Goal: Information Seeking & Learning: Compare options

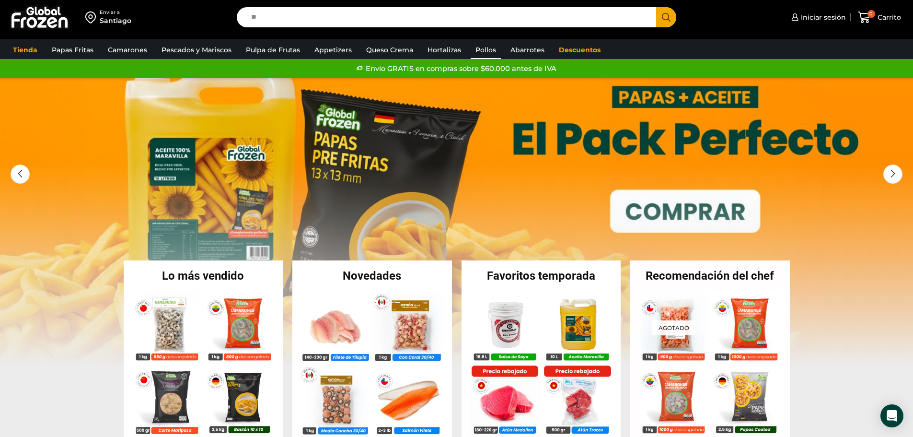
type input "**"
click at [485, 49] on link "Pollos" at bounding box center [486, 50] width 30 height 18
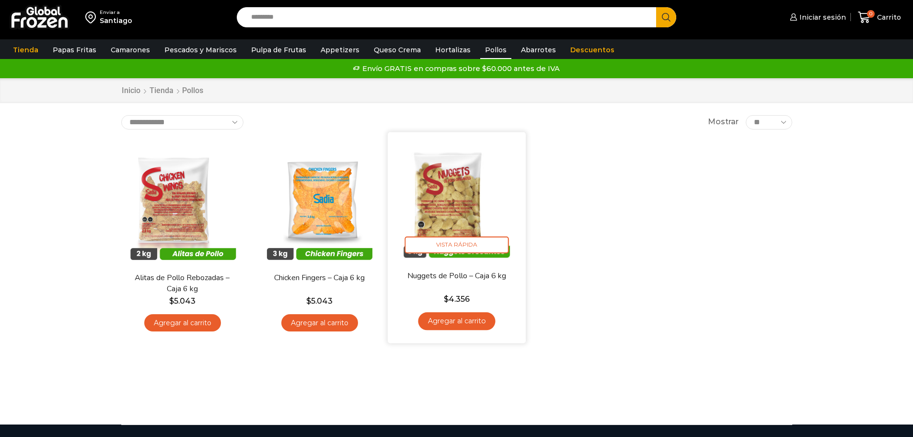
click at [453, 229] on img at bounding box center [457, 201] width 124 height 124
click at [443, 213] on img at bounding box center [457, 201] width 124 height 124
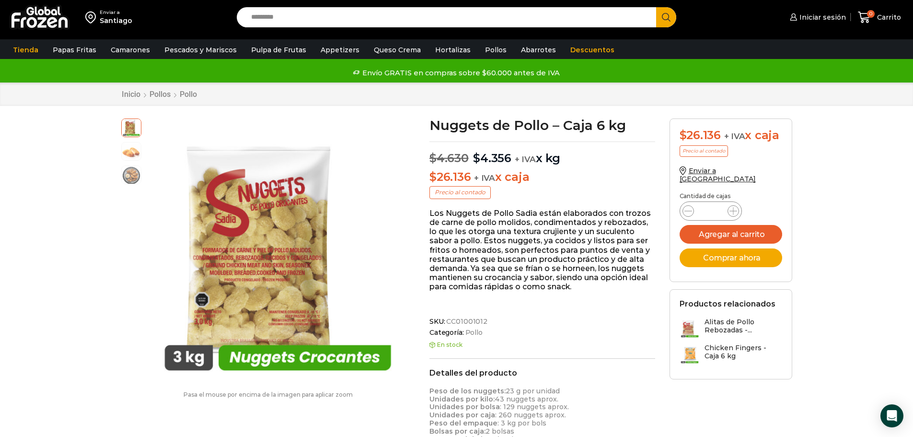
click at [596, 179] on p "$ 26.136 + IVA x caja" at bounding box center [542, 177] width 226 height 14
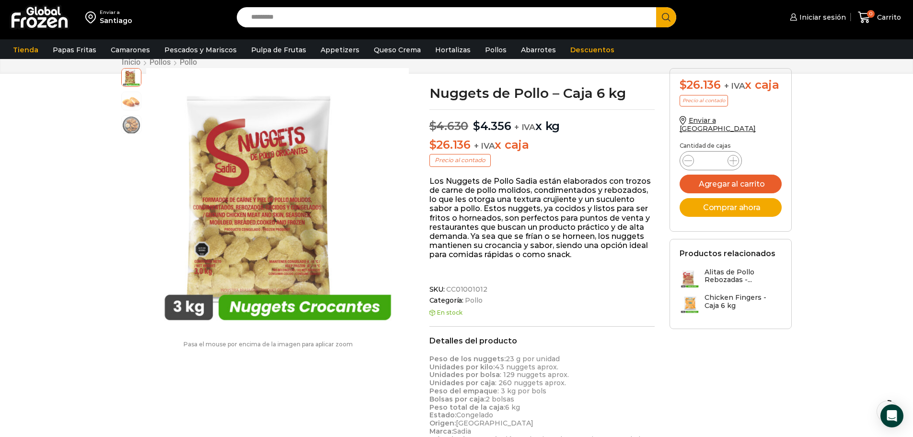
scroll to position [96, 0]
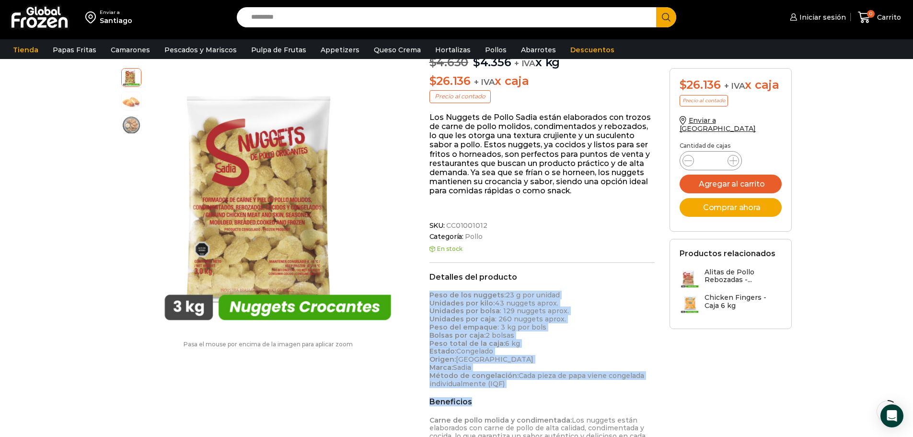
drag, startPoint x: 445, startPoint y: 302, endPoint x: 534, endPoint y: 387, distance: 122.4
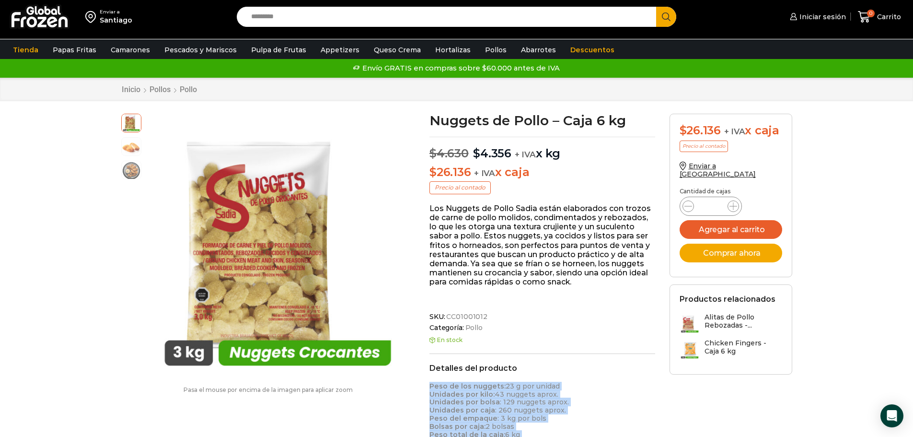
scroll to position [0, 0]
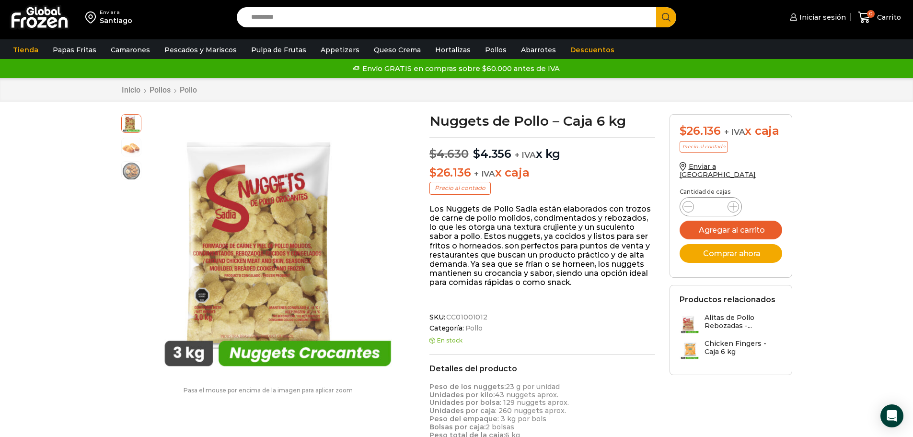
drag, startPoint x: 829, startPoint y: 231, endPoint x: 828, endPoint y: 226, distance: 5.4
click at [29, 49] on link "Tienda" at bounding box center [25, 50] width 35 height 18
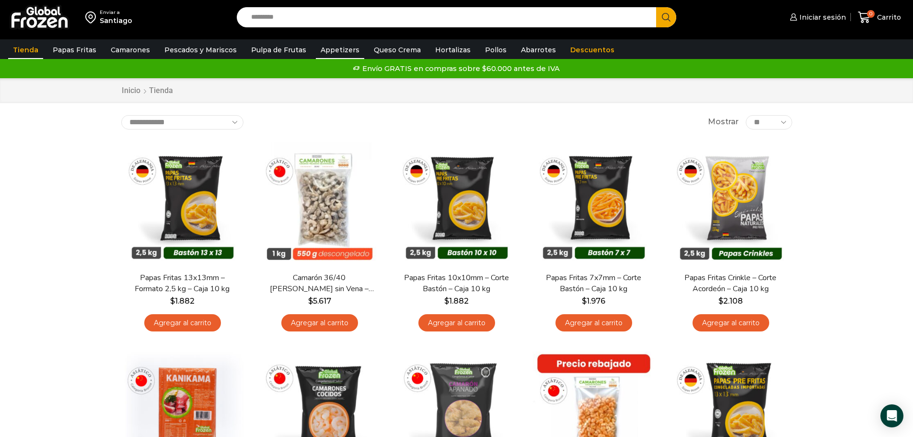
click at [324, 53] on link "Appetizers" at bounding box center [340, 50] width 48 height 18
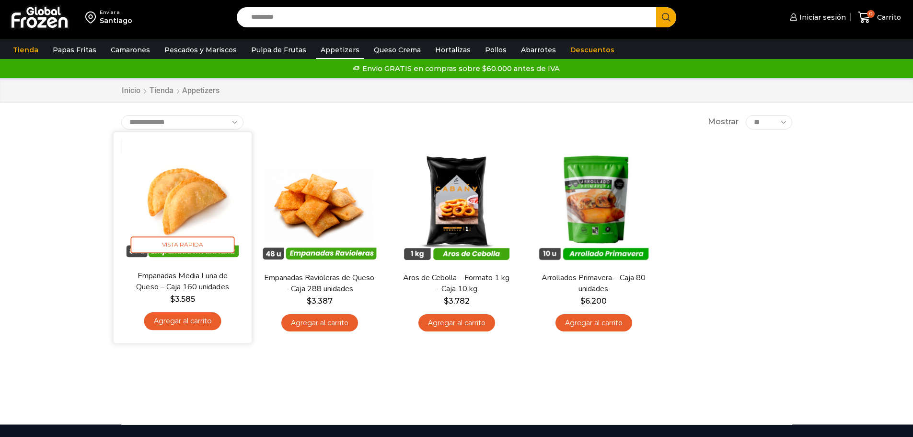
click at [174, 198] on img at bounding box center [183, 201] width 124 height 124
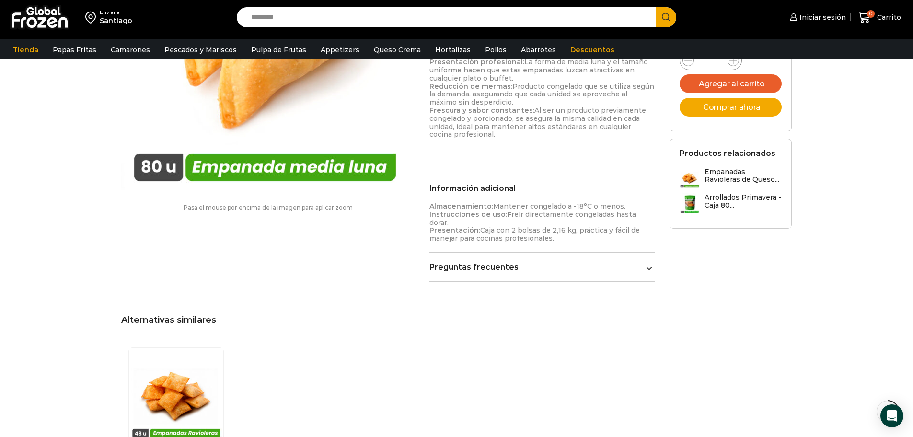
scroll to position [623, 0]
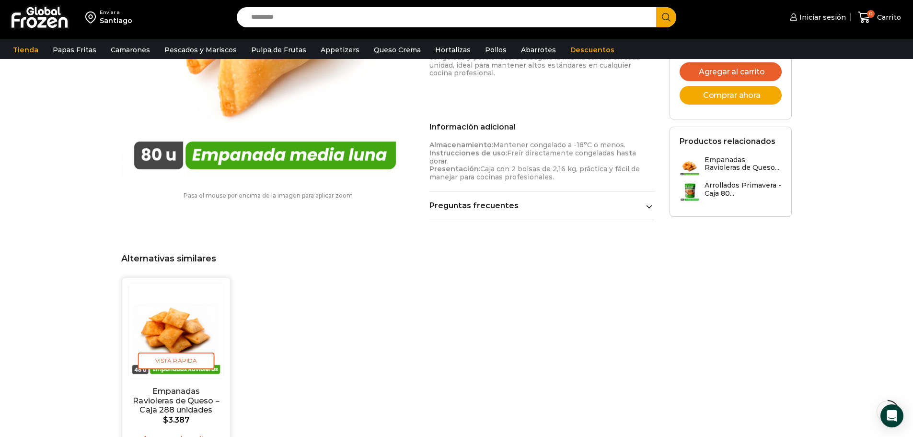
click at [189, 321] on img "1 / 1" at bounding box center [175, 330] width 95 height 95
click at [162, 352] on span "Vista Rápida" at bounding box center [176, 360] width 77 height 17
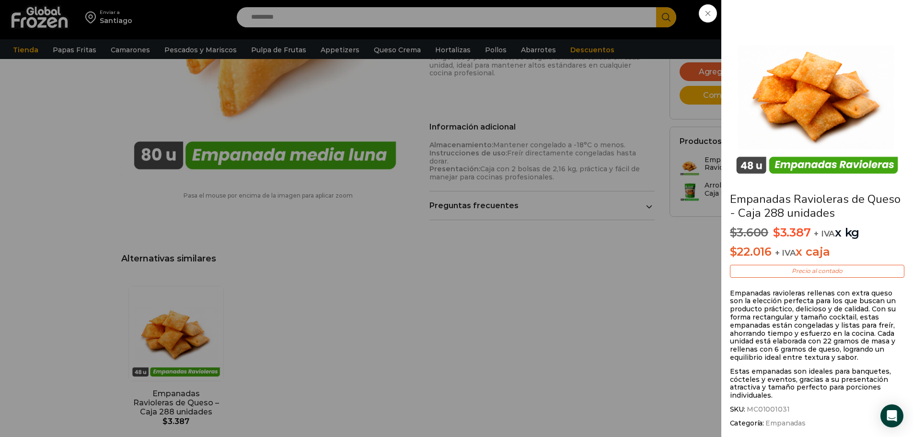
click at [709, 17] on span at bounding box center [708, 13] width 18 height 18
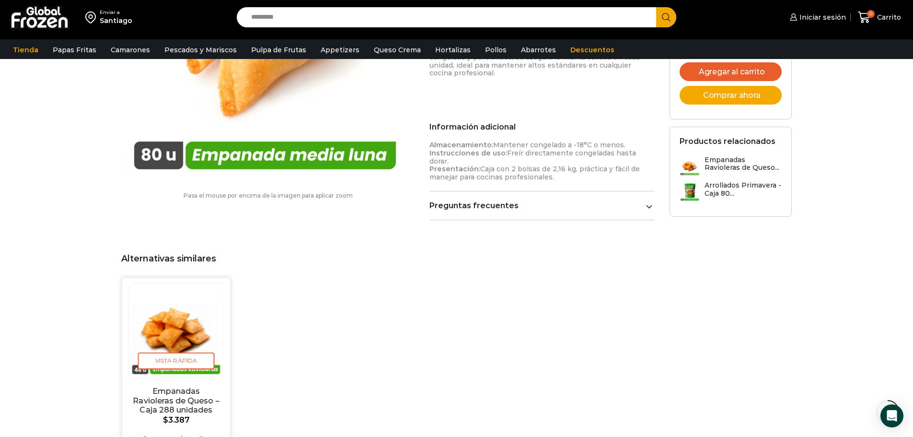
click at [177, 299] on img "1 / 1" at bounding box center [175, 330] width 95 height 95
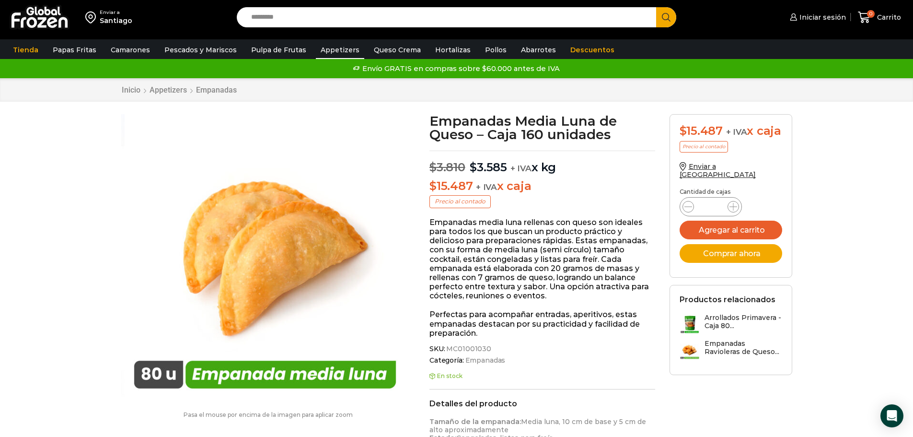
click at [343, 47] on link "Appetizers" at bounding box center [340, 50] width 48 height 18
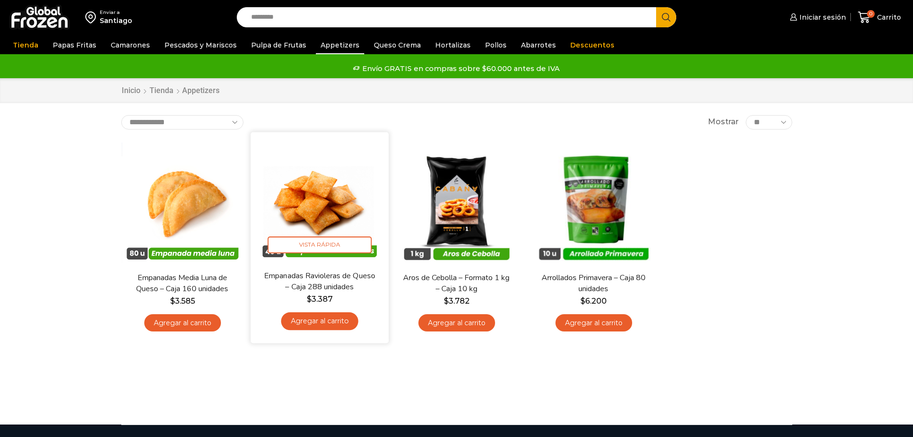
click at [325, 209] on img at bounding box center [320, 201] width 124 height 124
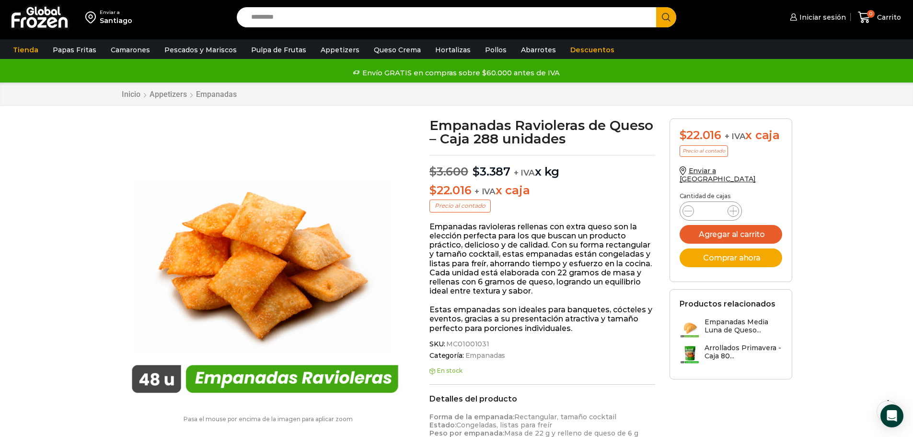
scroll to position [48, 0]
